Goal: Information Seeking & Learning: Learn about a topic

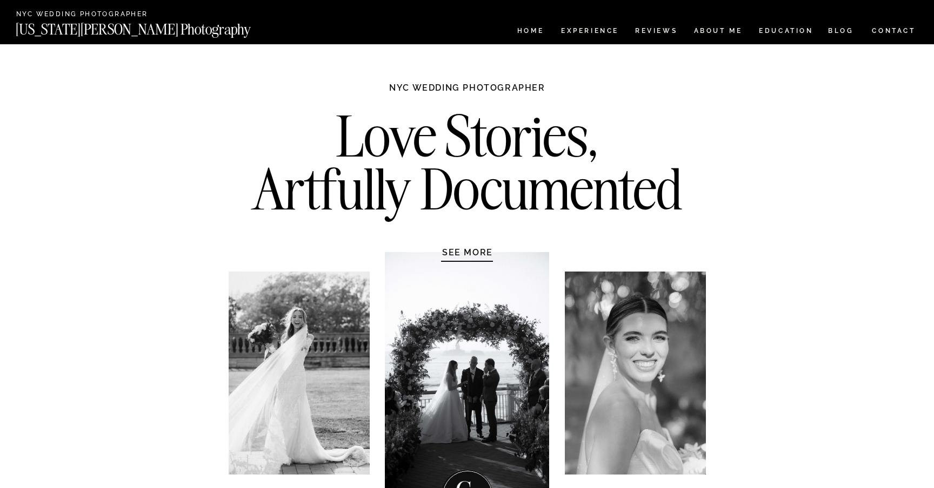
click at [722, 28] on nav "ABOUT ME" at bounding box center [717, 32] width 49 height 9
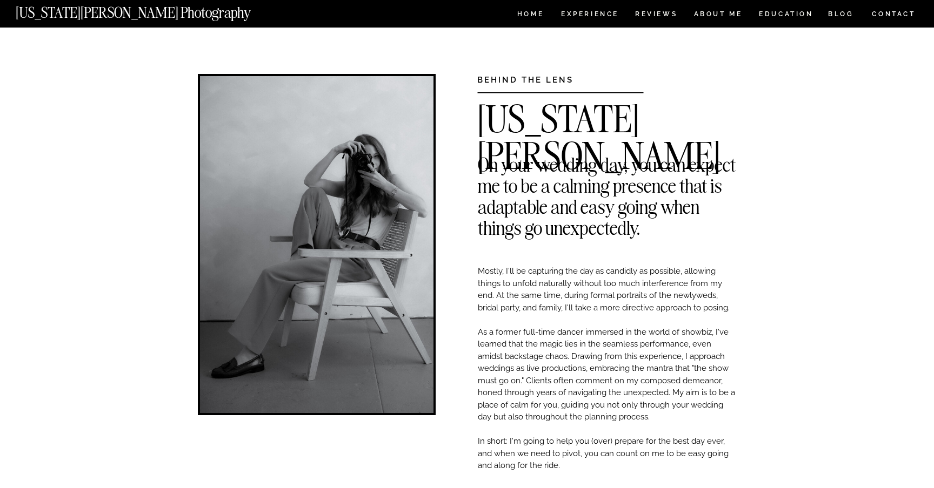
scroll to position [10, 0]
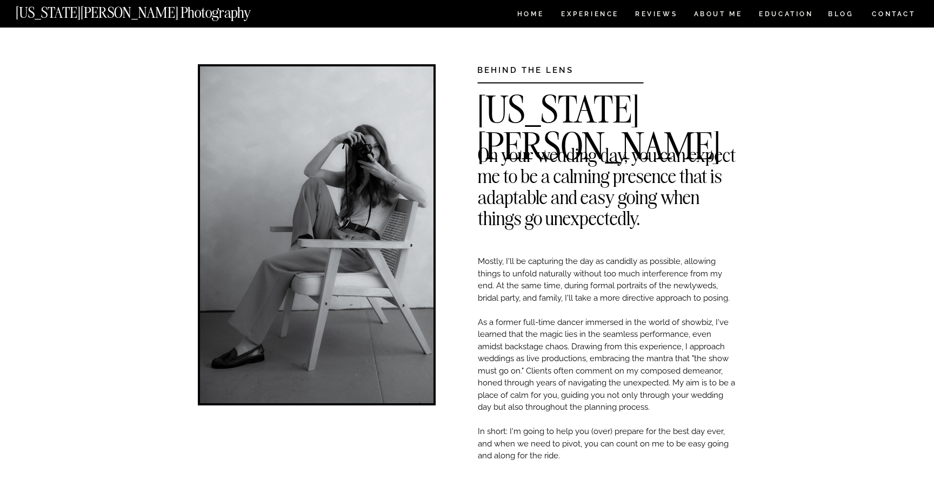
click at [639, 160] on h2 "On your wedding day, you can expect me to be a calming presence that is adaptab…" at bounding box center [607, 152] width 258 height 16
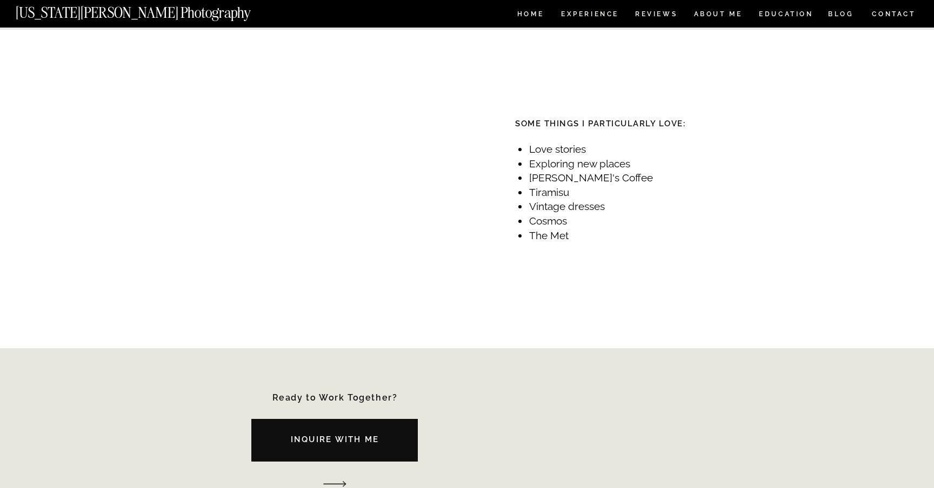
scroll to position [1264, 0]
